Goal: Task Accomplishment & Management: Manage account settings

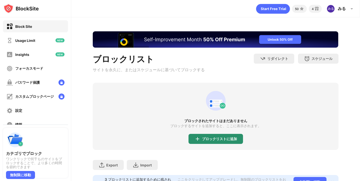
click at [227, 143] on div "ブロックリストに追加" at bounding box center [216, 139] width 55 height 10
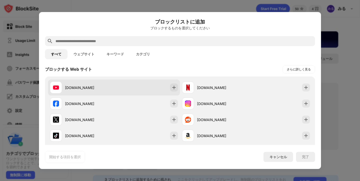
scroll to position [69, 0]
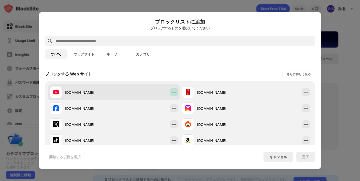
click at [176, 92] on img at bounding box center [174, 92] width 5 height 5
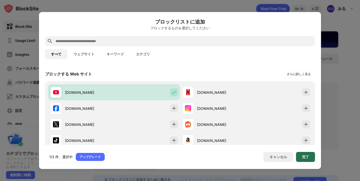
click at [306, 157] on div "完了" at bounding box center [305, 157] width 7 height 4
